Goal: Contribute content: Add original content to the website for others to see

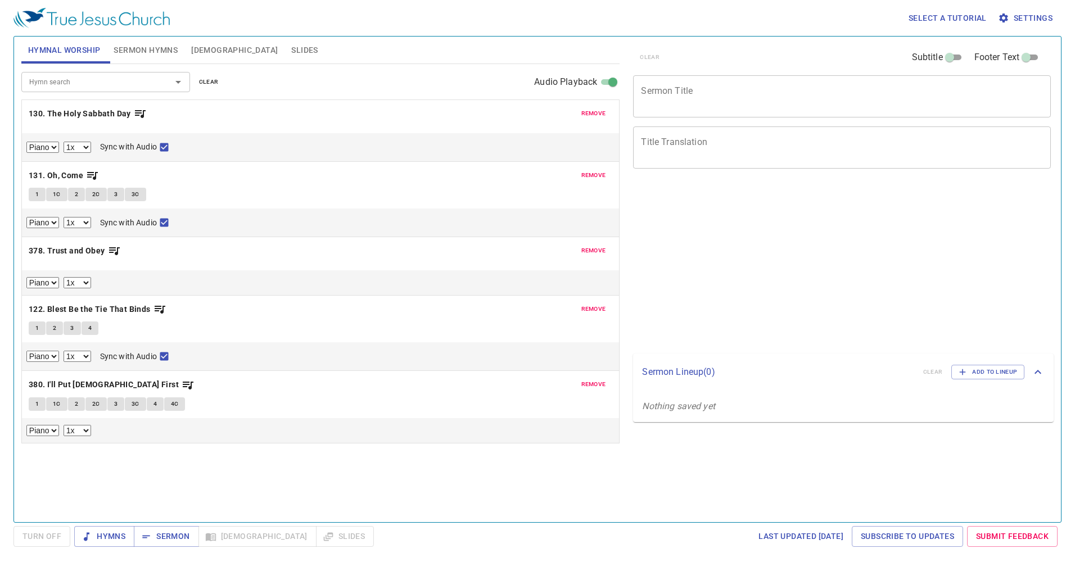
select select "1"
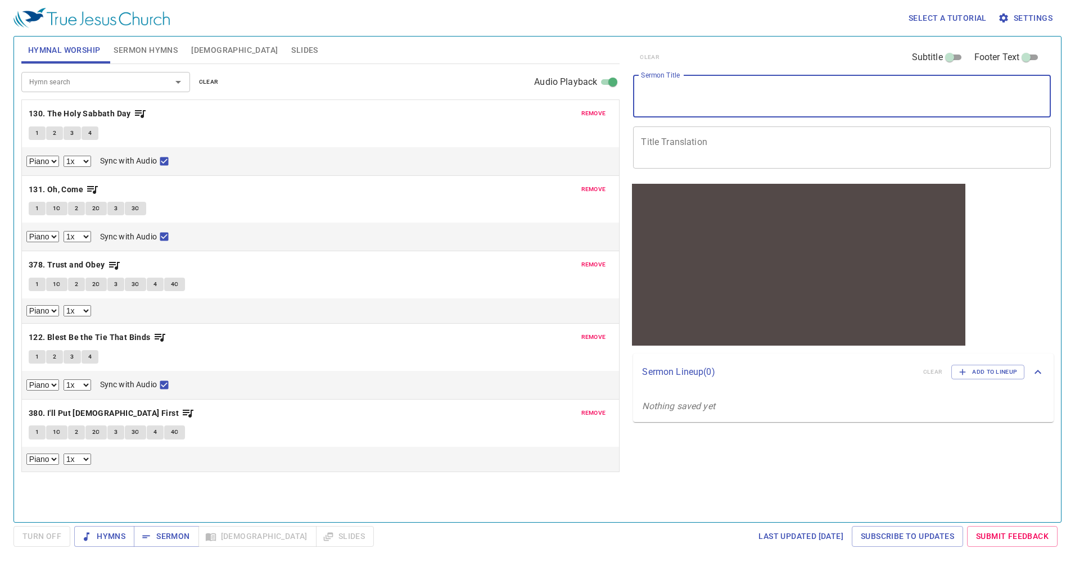
click at [716, 106] on textarea "Sermon Title" at bounding box center [842, 95] width 402 height 21
type textarea "J"
type textarea "Bila Tiada Hari Esok"
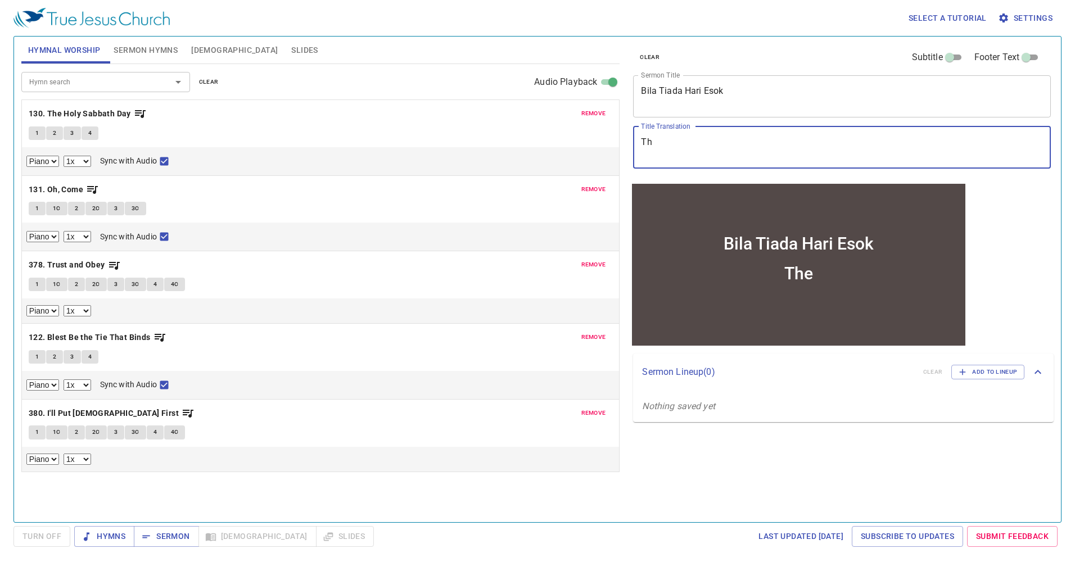
type textarea "T"
type textarea "If There is No [DATE]"
click at [1021, 16] on span "Settings" at bounding box center [1026, 18] width 52 height 14
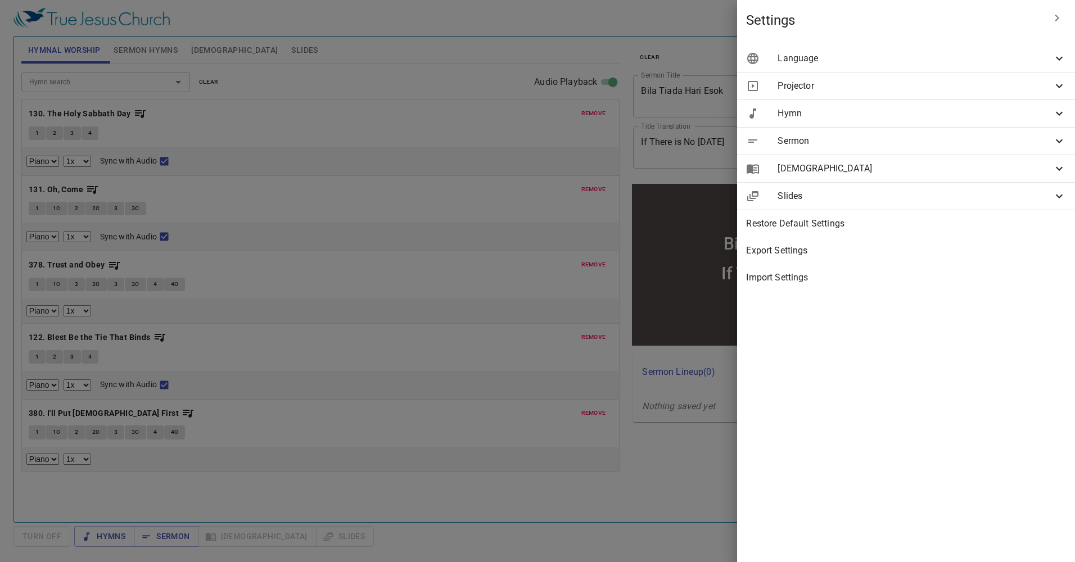
click at [893, 56] on span "Language" at bounding box center [914, 58] width 275 height 13
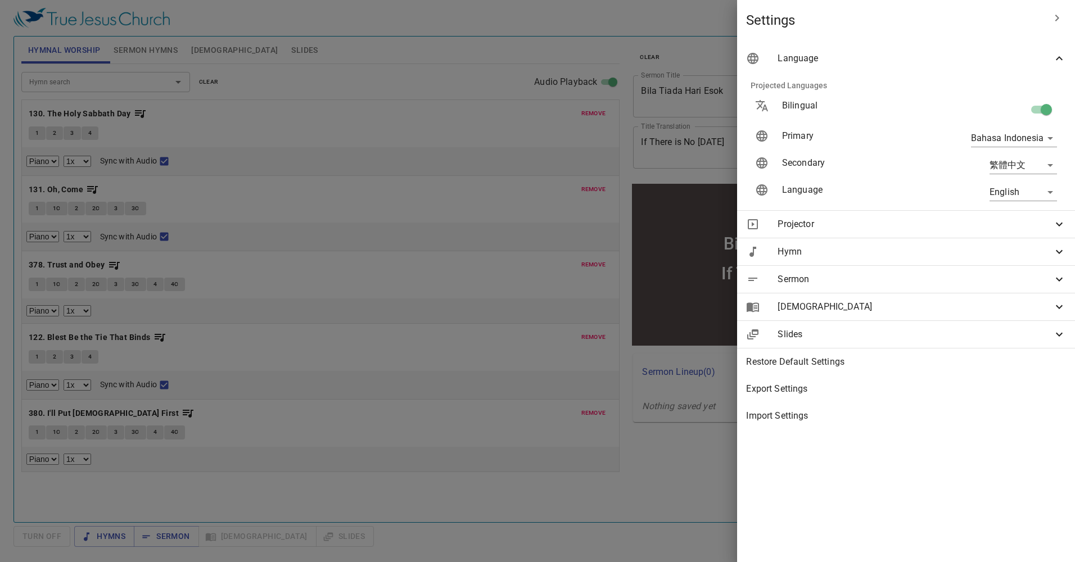
click at [1017, 165] on body "Select a tutorial Settings Hymnal Worship Sermon Hymns [DEMOGRAPHIC_DATA] Slide…" at bounding box center [537, 281] width 1075 height 562
click at [1019, 161] on li "English" at bounding box center [1020, 165] width 91 height 20
type input "en"
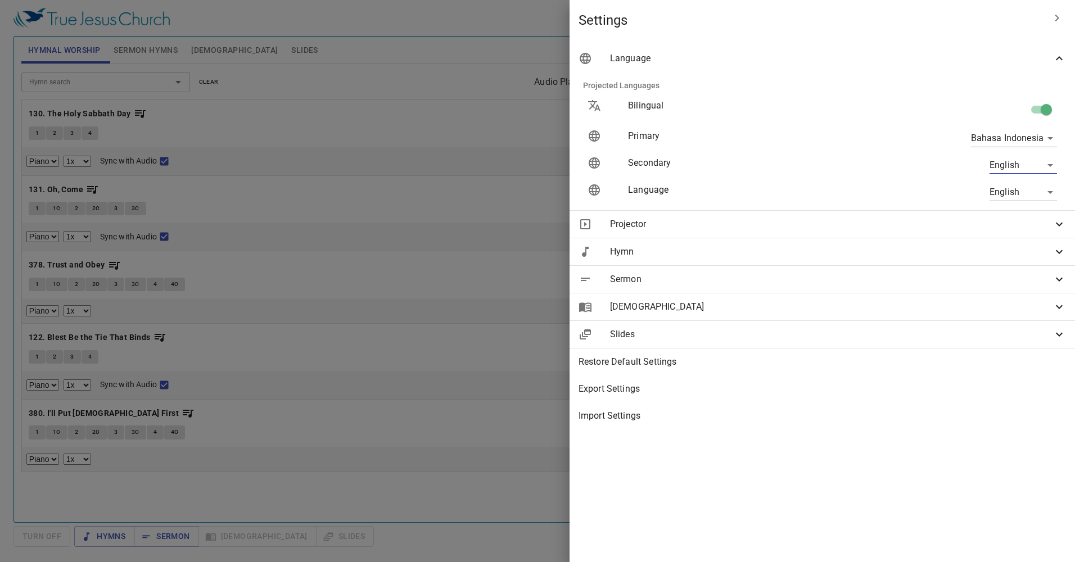
click at [664, 152] on div at bounding box center [537, 281] width 1075 height 562
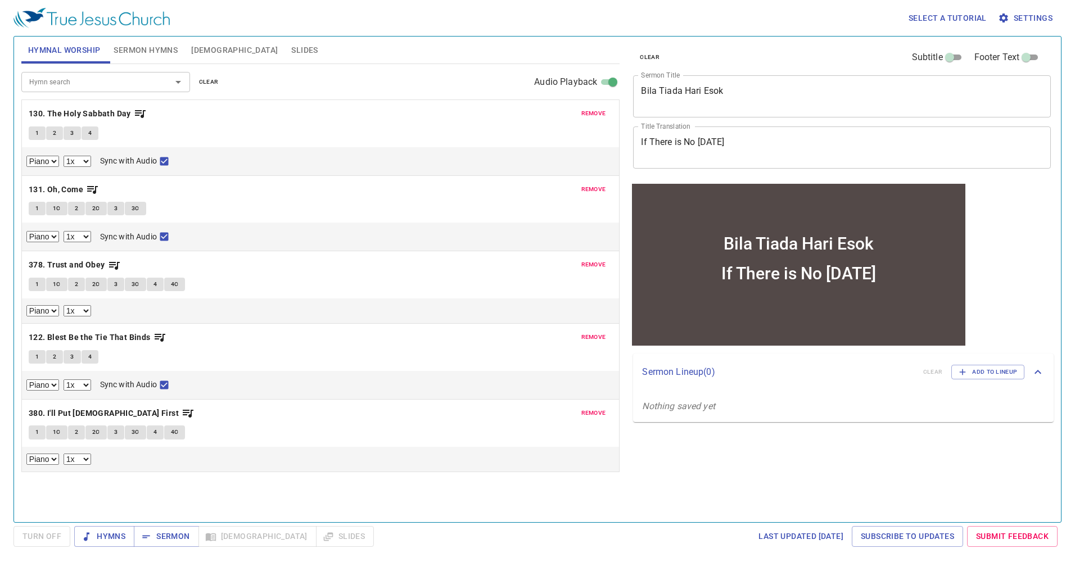
click at [602, 115] on span "remove" at bounding box center [593, 113] width 25 height 10
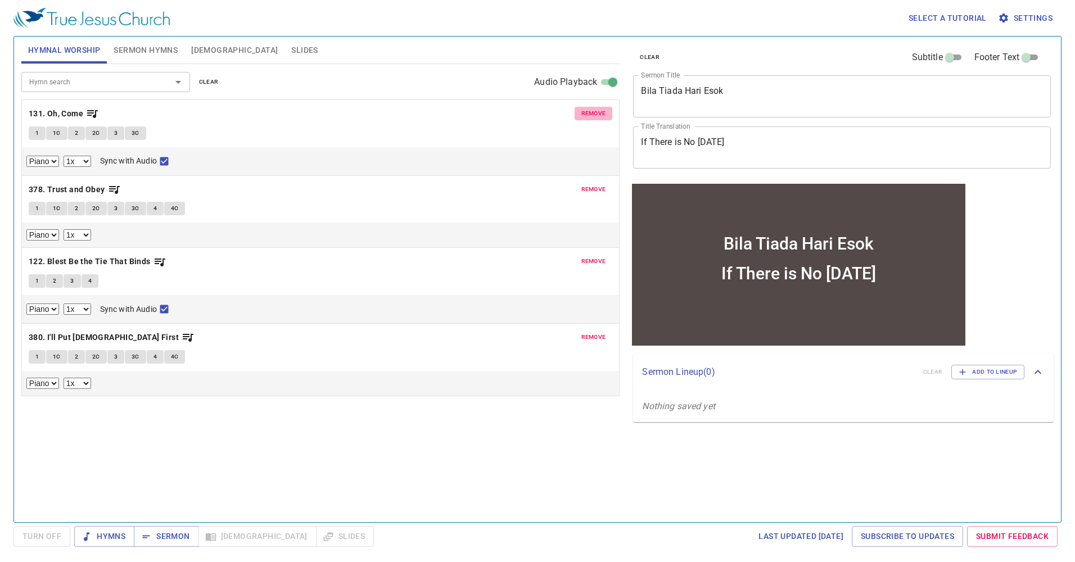
click at [602, 115] on span "remove" at bounding box center [593, 113] width 25 height 10
click at [602, 184] on span "remove" at bounding box center [593, 189] width 25 height 10
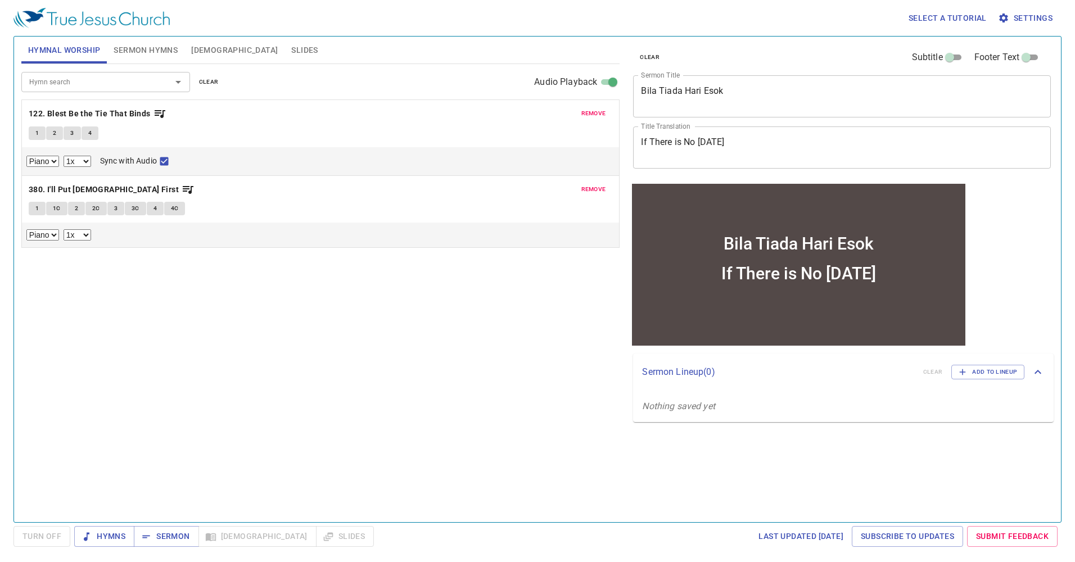
click at [602, 115] on span "remove" at bounding box center [593, 113] width 25 height 10
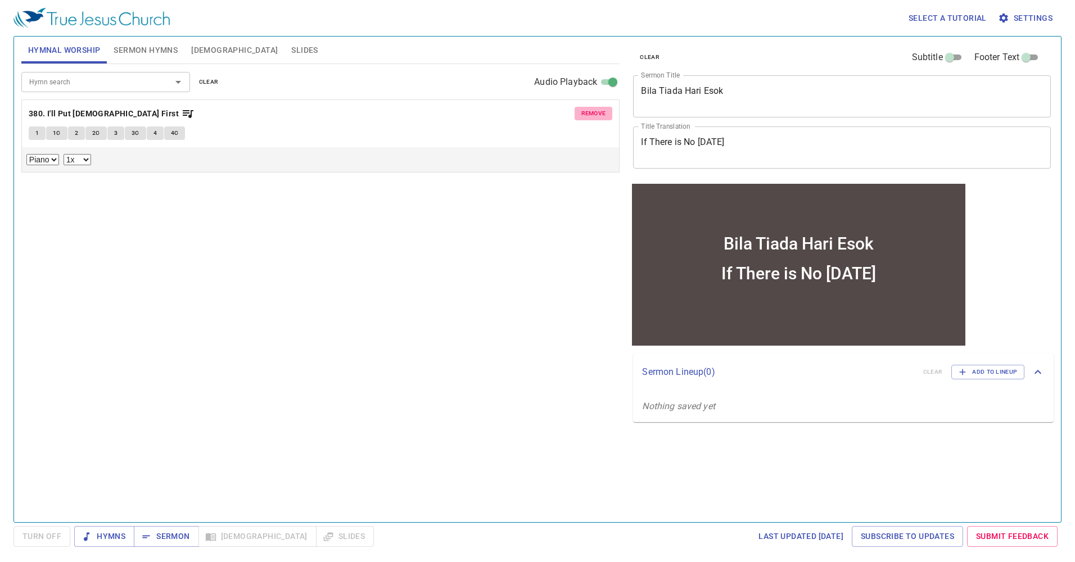
click at [602, 115] on span "remove" at bounding box center [593, 113] width 25 height 10
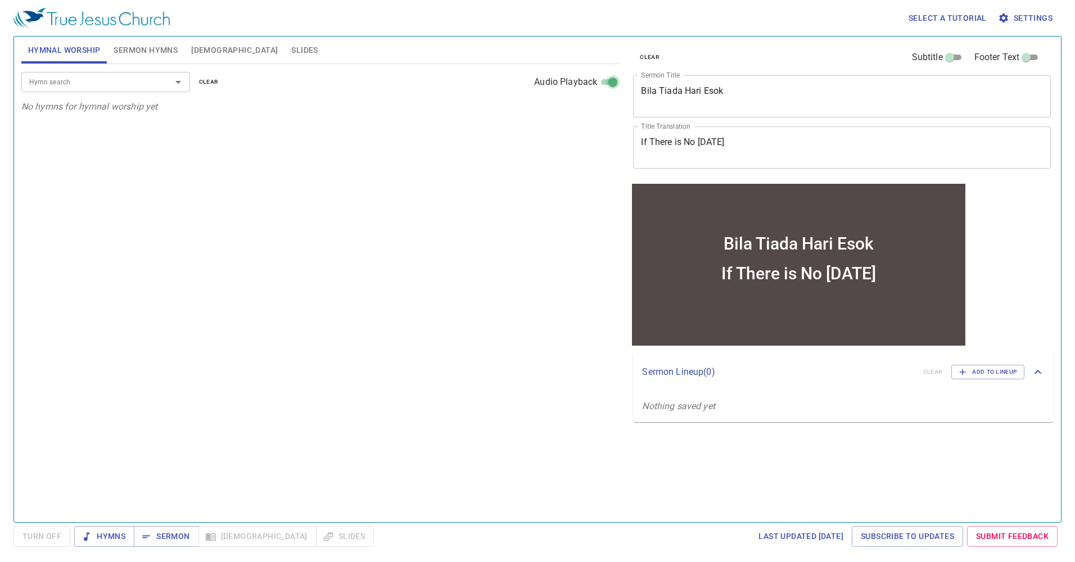
click at [608, 83] on input "Audio Playback" at bounding box center [612, 84] width 40 height 13
checkbox input "false"
click at [155, 45] on span "Sermon Hymns" at bounding box center [146, 50] width 64 height 14
click at [185, 84] on button "Open" at bounding box center [178, 82] width 16 height 16
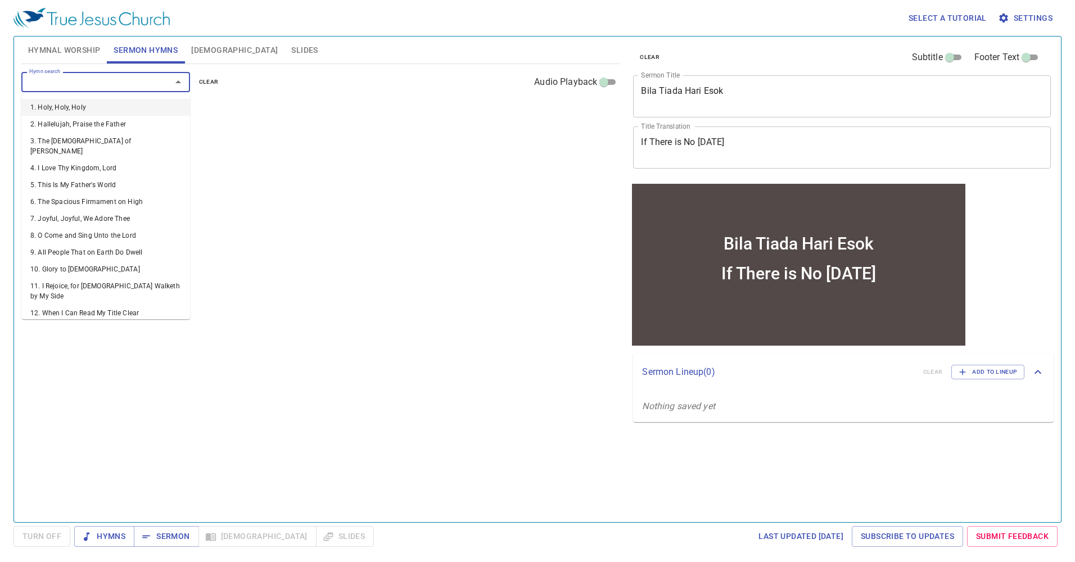
click at [168, 100] on li "1. Holy, Holy, Holy" at bounding box center [105, 107] width 169 height 17
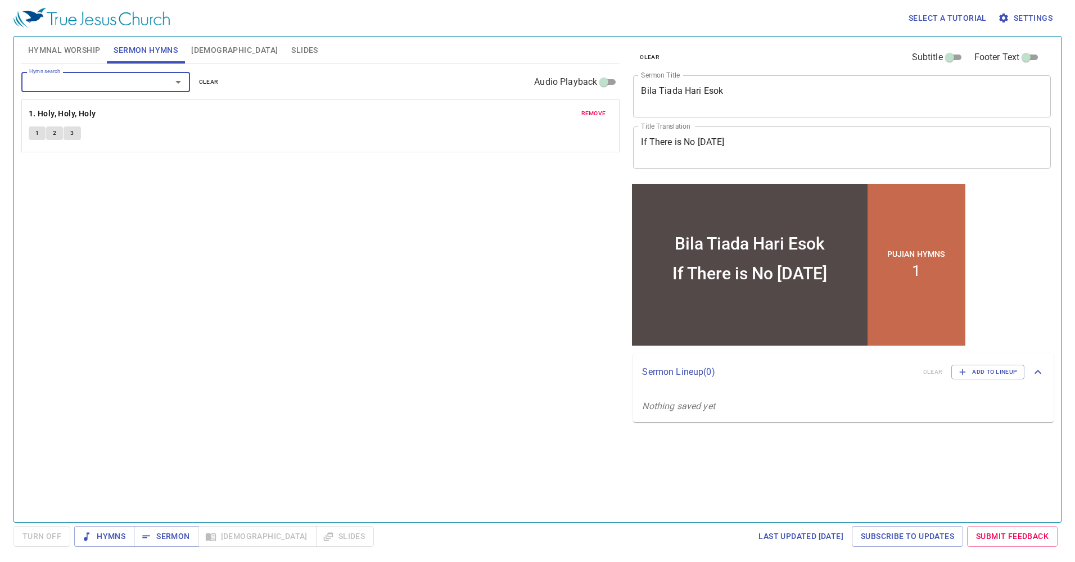
click at [108, 123] on div "remove 1. Holy, Holy, Holy 1 2 3" at bounding box center [321, 126] width 598 height 52
click at [35, 133] on button "1" at bounding box center [37, 132] width 17 height 13
